Goal: Task Accomplishment & Management: Manage account settings

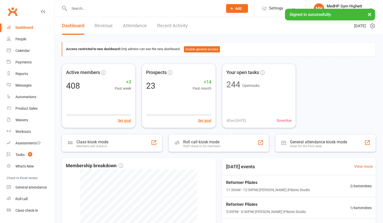
click at [152, 9] on input "text" at bounding box center [144, 8] width 152 height 7
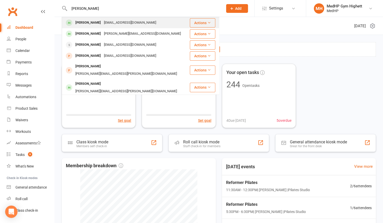
type input "[PERSON_NAME]"
click at [143, 25] on div "[PERSON_NAME] [PERSON_NAME][EMAIL_ADDRESS][DOMAIN_NAME]" at bounding box center [125, 23] width 127 height 11
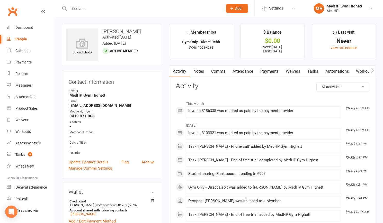
click at [268, 71] on link "Payments" at bounding box center [269, 72] width 25 height 12
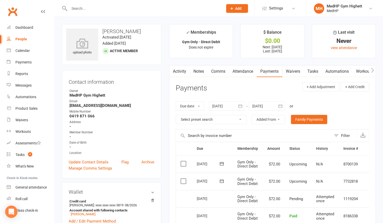
click at [310, 73] on link "Tasks" at bounding box center [313, 72] width 18 height 12
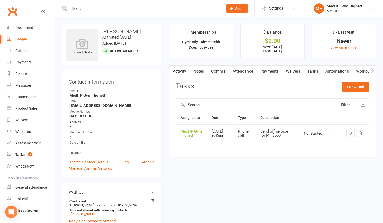
drag, startPoint x: 138, startPoint y: 33, endPoint x: 103, endPoint y: 32, distance: 35.5
click at [103, 32] on h3 "[PERSON_NAME]" at bounding box center [111, 32] width 91 height 6
copy h3 "[PERSON_NAME]"
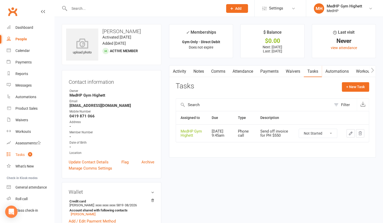
click at [33, 151] on link "Tasks 9" at bounding box center [31, 155] width 48 height 12
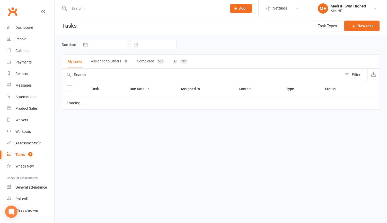
select select "started"
